Goal: Information Seeking & Learning: Check status

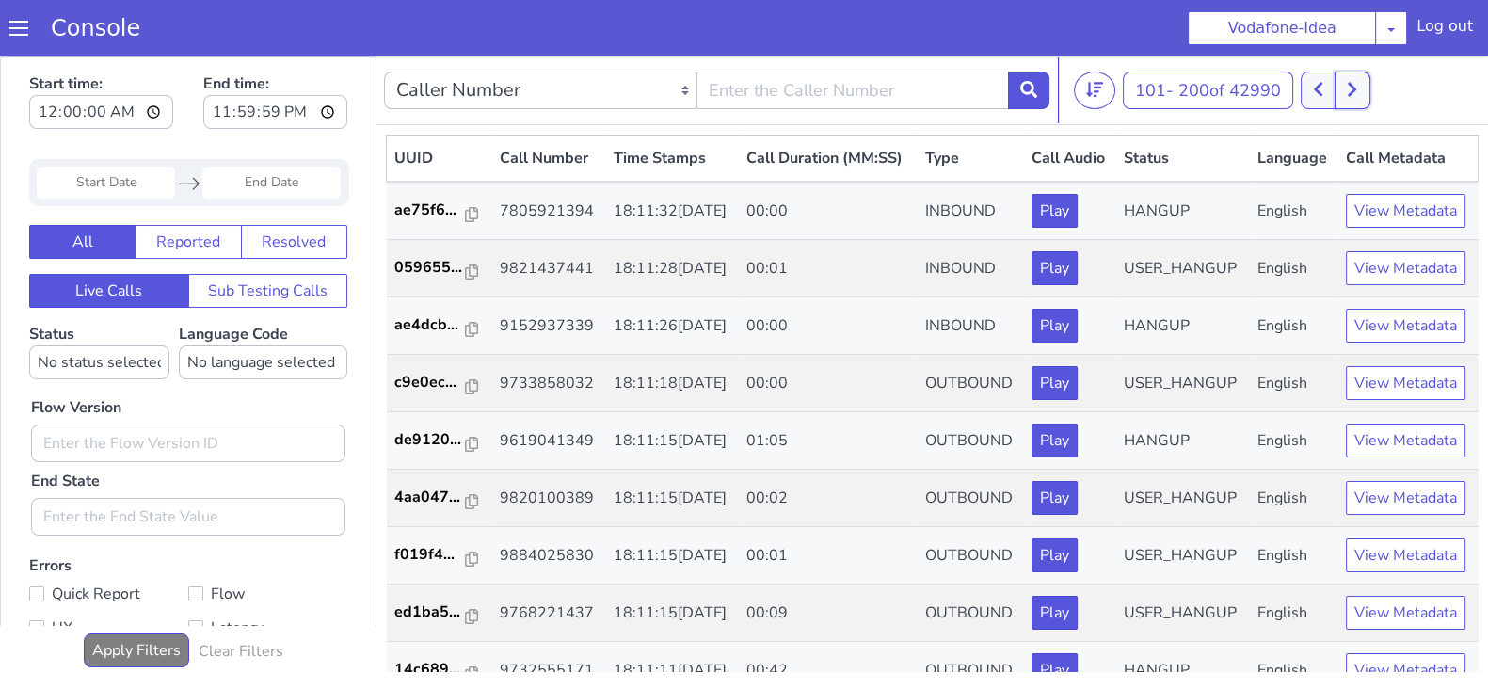
click at [1362, 95] on button at bounding box center [1351, 91] width 35 height 38
click at [1319, 96] on icon at bounding box center [1318, 89] width 10 height 17
click at [1369, 95] on button at bounding box center [1351, 91] width 35 height 38
click at [1346, 85] on button at bounding box center [1351, 91] width 35 height 38
click at [1340, 107] on button at bounding box center [1351, 91] width 35 height 38
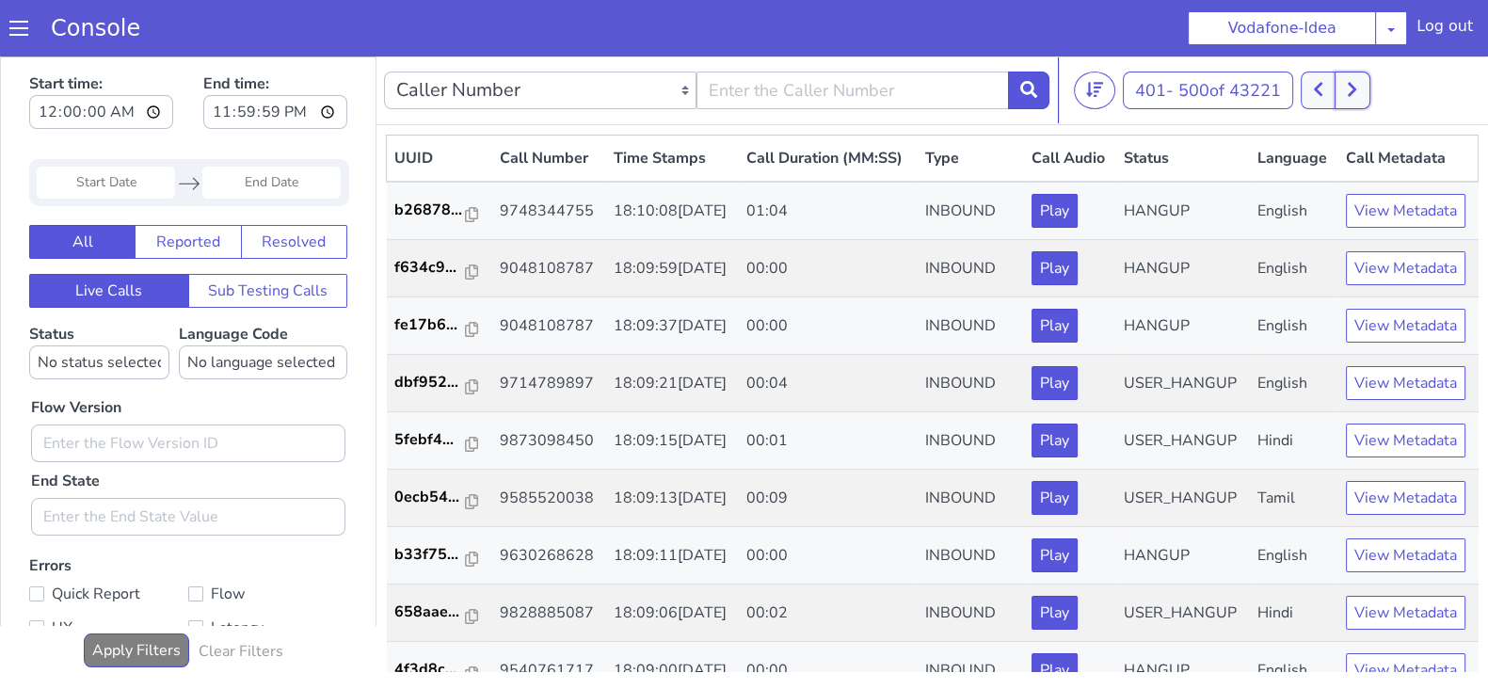
click at [1351, 101] on button at bounding box center [1351, 91] width 35 height 38
